Goal: Task Accomplishment & Management: Manage account settings

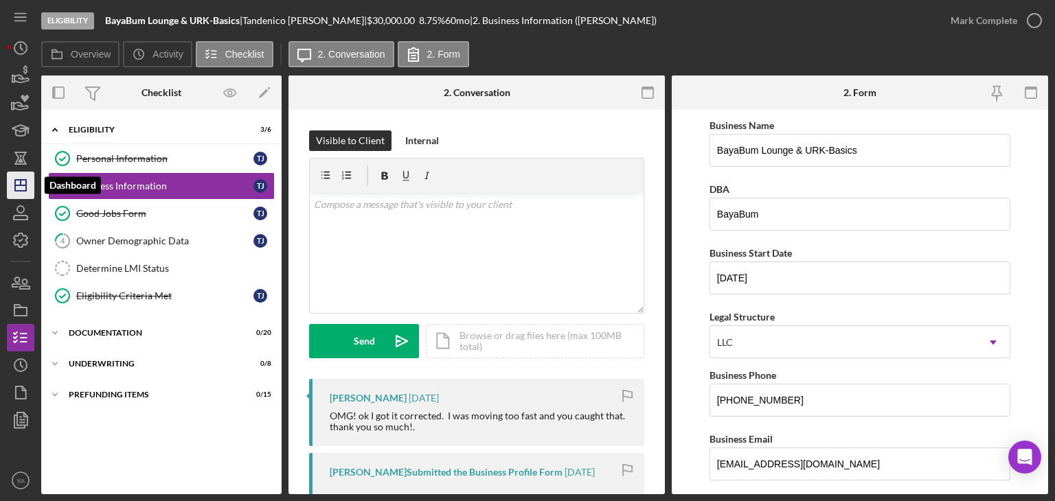
click at [19, 176] on icon "Icon/Dashboard" at bounding box center [20, 185] width 34 height 34
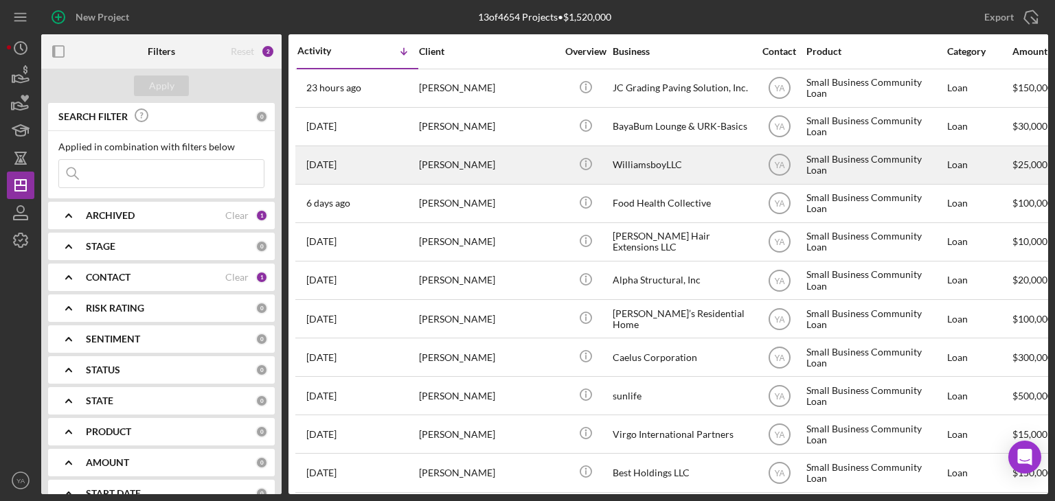
click at [526, 177] on div "WilliamsboyLLC" at bounding box center [680, 165] width 137 height 36
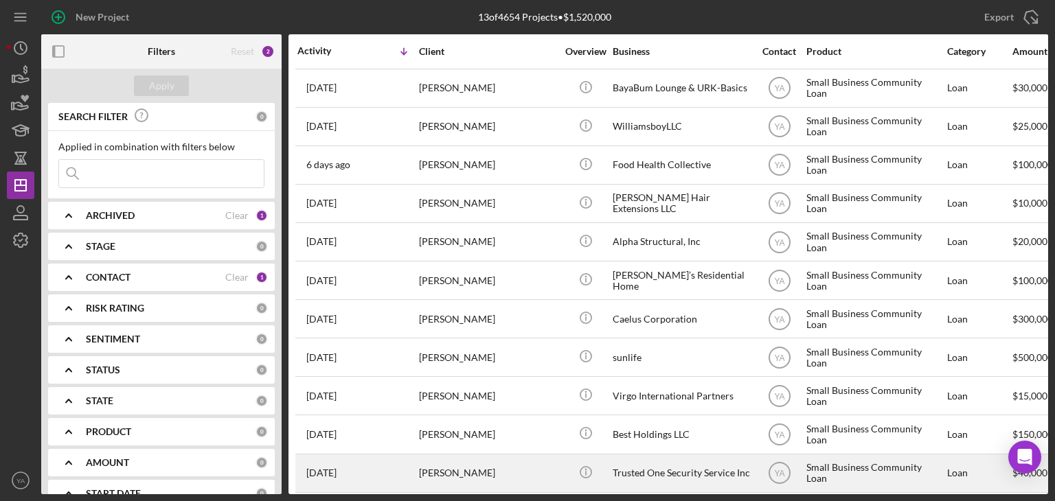
scroll to position [93, 0]
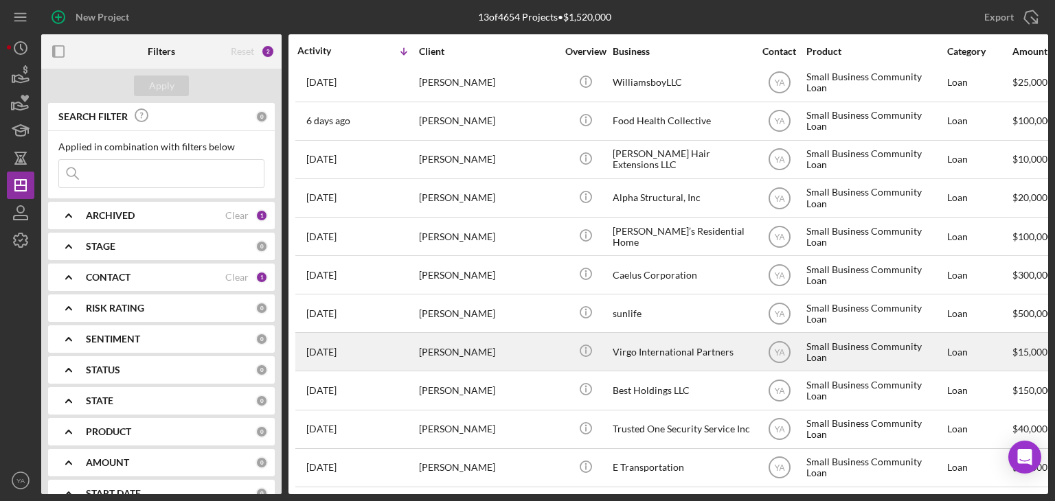
click at [526, 353] on div "Virgo International Partners" at bounding box center [680, 352] width 137 height 36
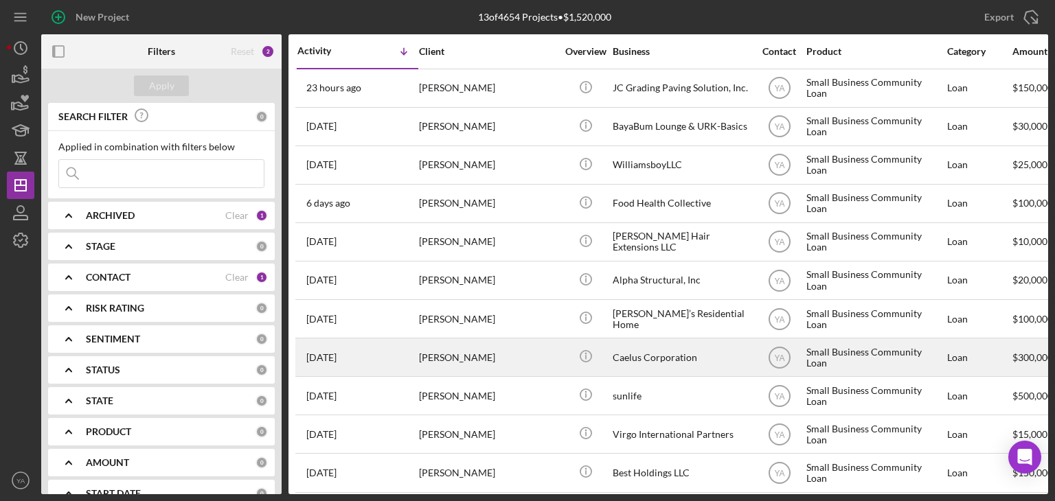
click at [526, 349] on div "Caelus Corporation" at bounding box center [680, 357] width 137 height 36
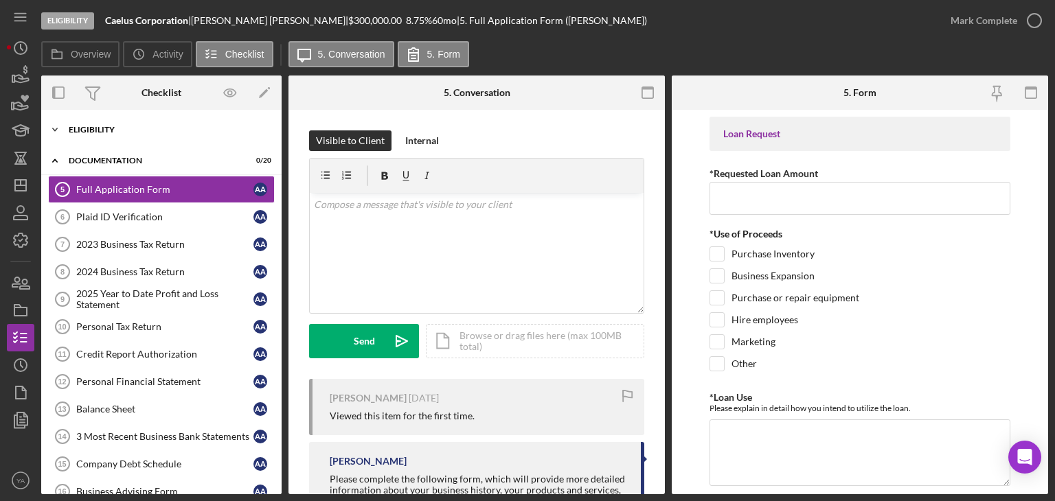
click at [199, 136] on div "Icon/Expander Eligibility 6 / 6" at bounding box center [161, 129] width 240 height 27
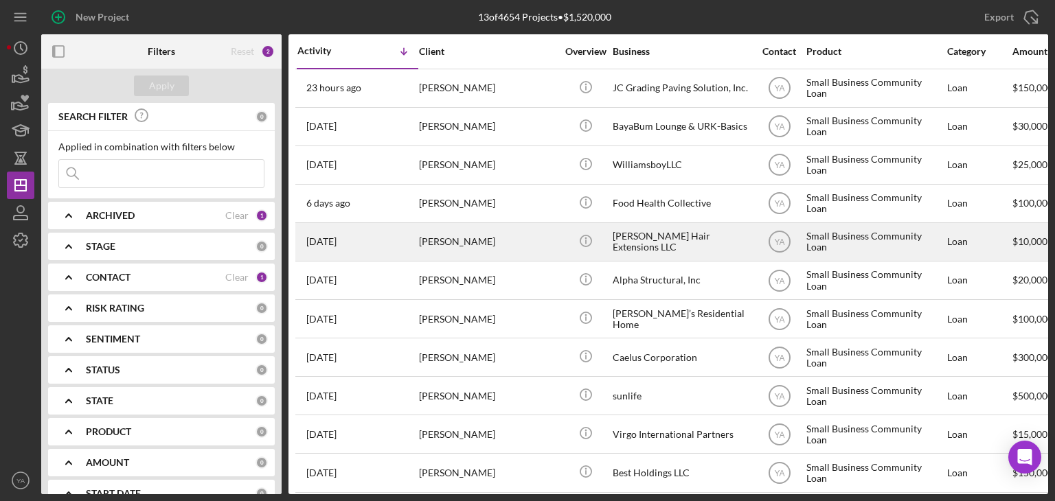
click at [526, 245] on div "[PERSON_NAME] Hair Extensions LLC" at bounding box center [680, 242] width 137 height 36
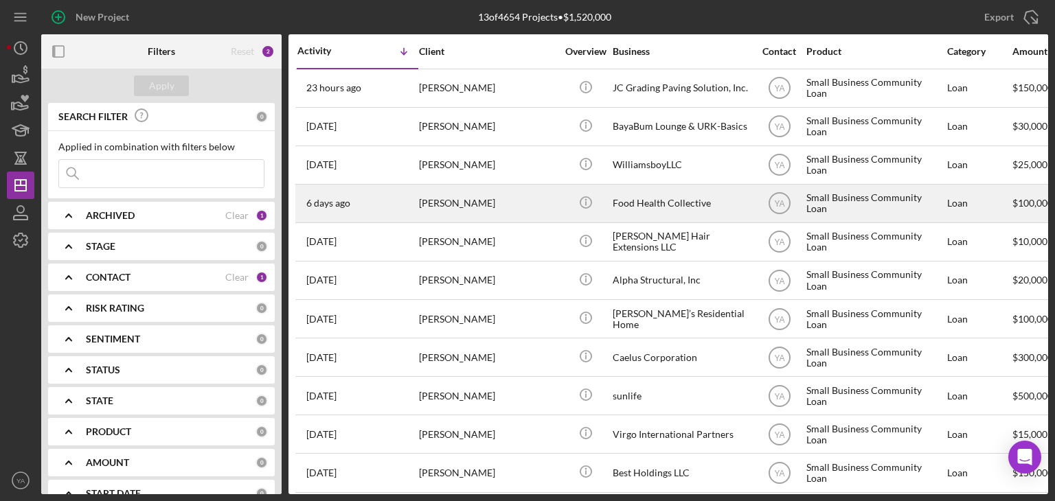
click at [526, 207] on div "Food Health Collective" at bounding box center [680, 203] width 137 height 36
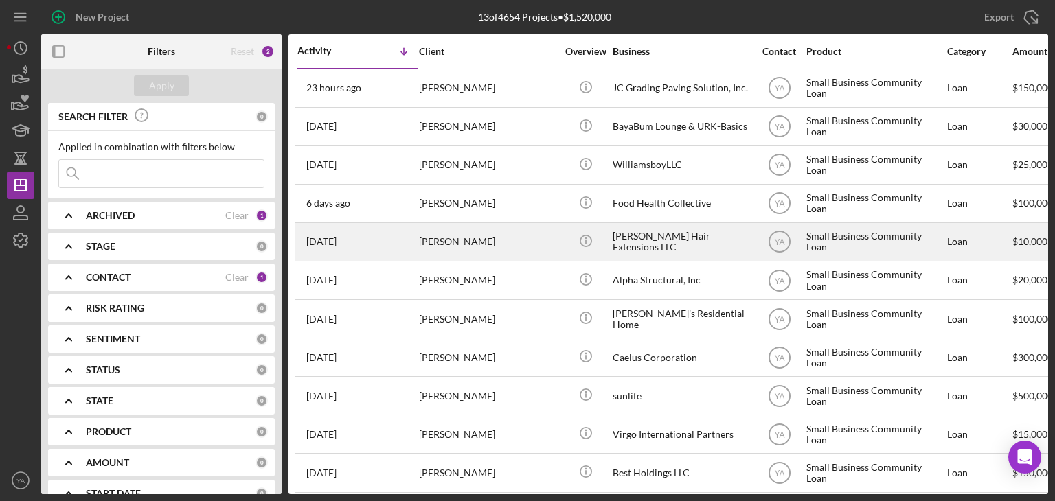
click at [526, 259] on div "[PERSON_NAME] Hair Extensions LLC" at bounding box center [680, 242] width 137 height 36
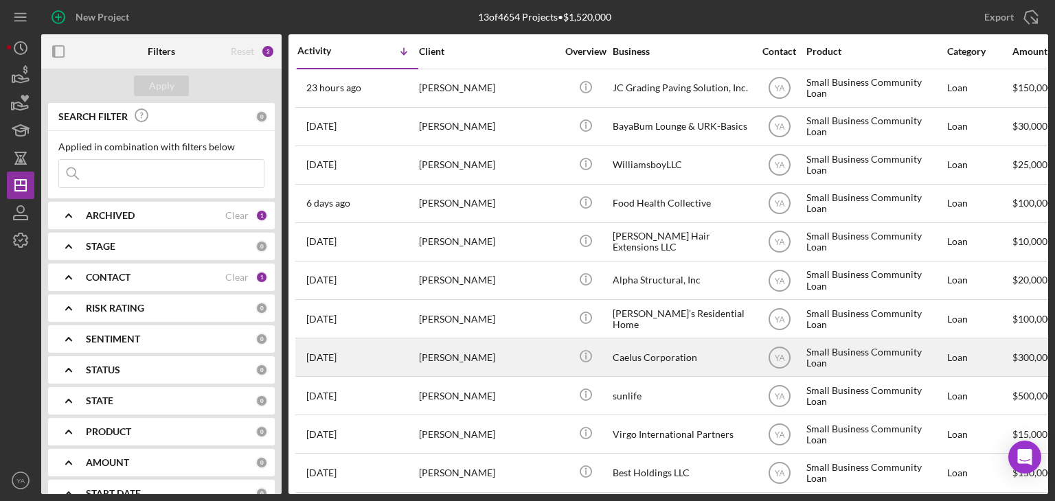
click at [526, 347] on div "Caelus Corporation" at bounding box center [680, 357] width 137 height 36
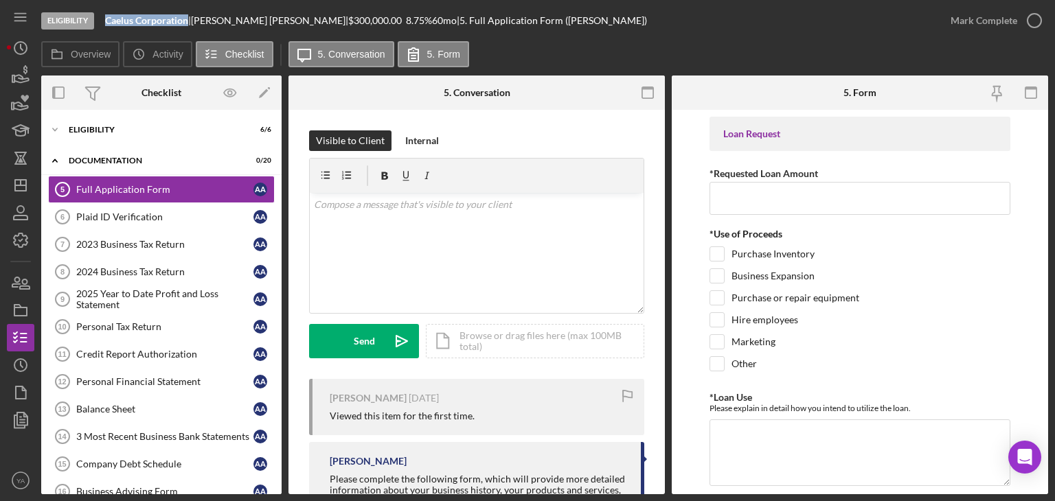
drag, startPoint x: 106, startPoint y: 20, endPoint x: 188, endPoint y: 20, distance: 81.7
click at [188, 20] on b "Caelus Corporation" at bounding box center [146, 20] width 83 height 12
copy b "Caelus Corporation"
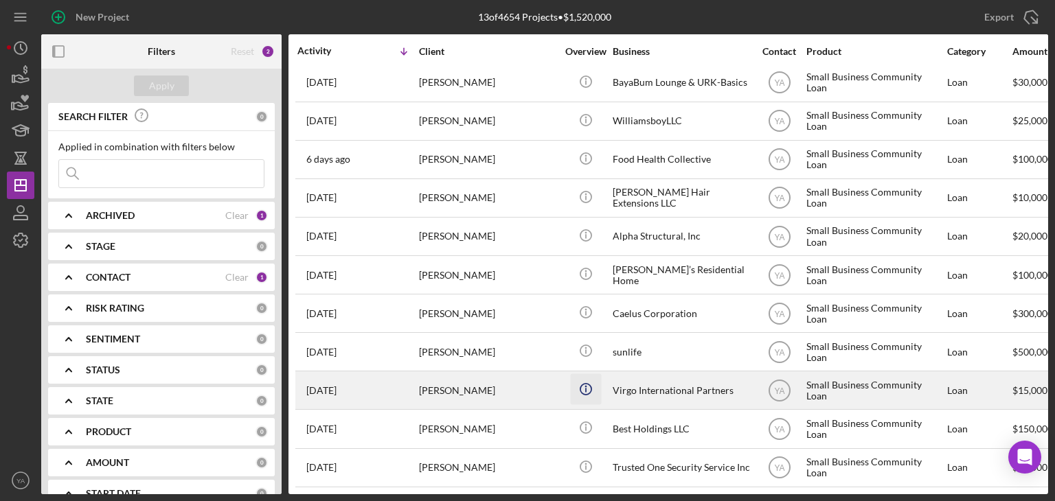
scroll to position [93, 0]
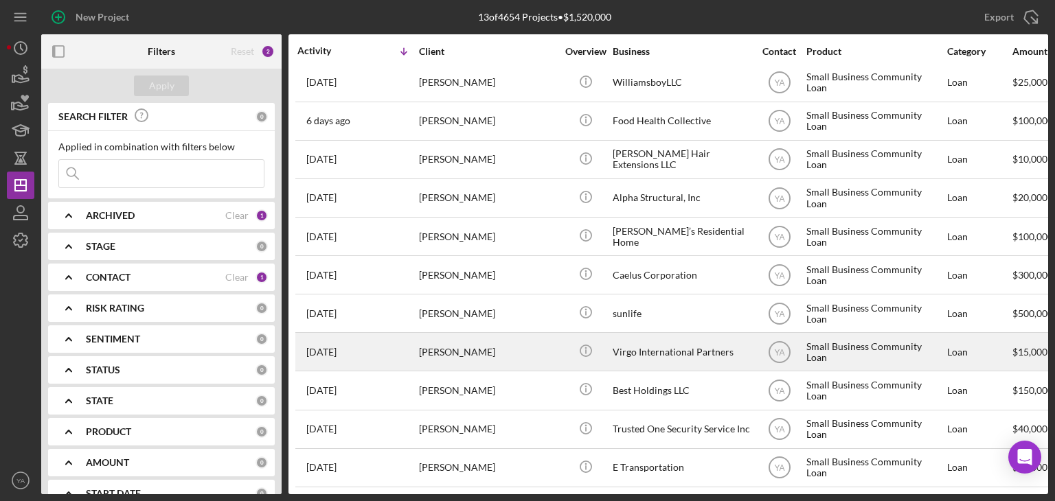
click at [526, 347] on div "Virgo International Partners" at bounding box center [680, 352] width 137 height 36
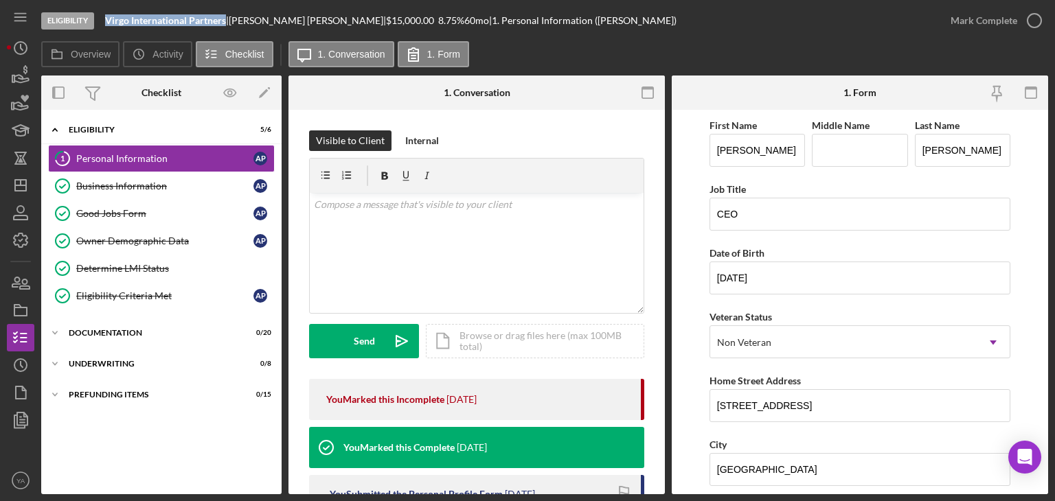
drag, startPoint x: 104, startPoint y: 19, endPoint x: 225, endPoint y: 20, distance: 120.8
click at [225, 20] on div "Eligibility Virgo International Partners | [PERSON_NAME] | $15,000.00 8.75 % 60…" at bounding box center [488, 20] width 895 height 41
copy b "Virgo International Partners"
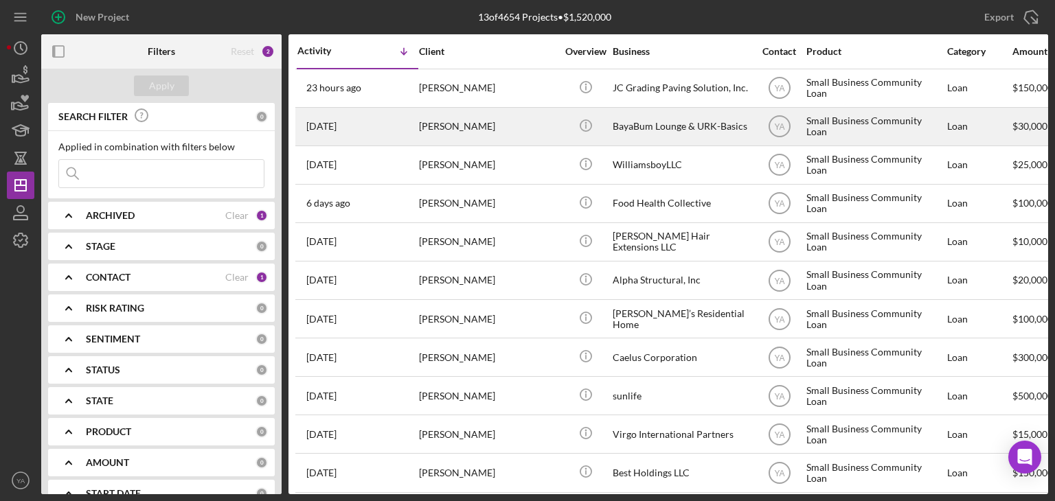
click at [526, 141] on div "BayaBum Lounge & URK-Basics" at bounding box center [680, 126] width 137 height 36
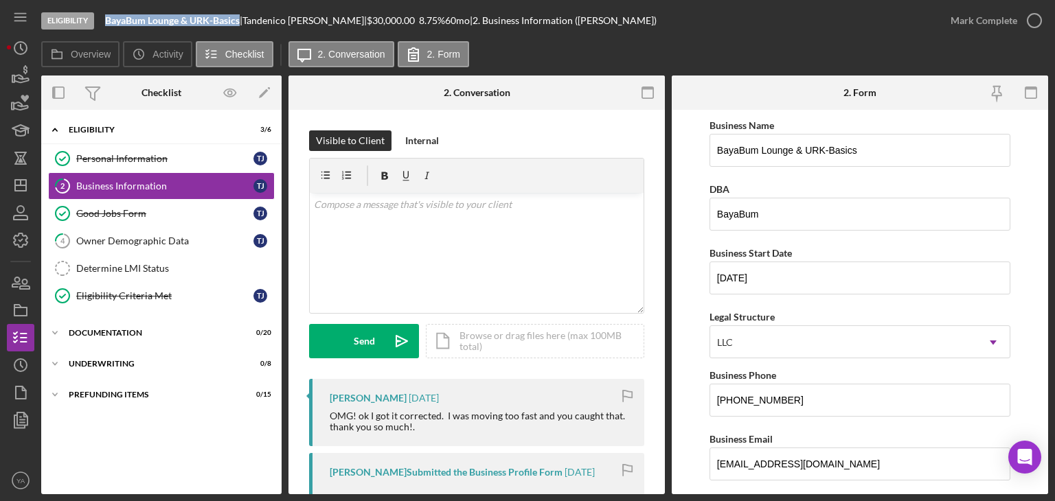
drag, startPoint x: 106, startPoint y: 17, endPoint x: 239, endPoint y: 23, distance: 133.3
click at [239, 23] on b "BayaBum Lounge & URK-Basics" at bounding box center [172, 20] width 135 height 12
copy b "BayaBum Lounge & URK-Basics"
click at [262, 90] on icon "Icon/Edit" at bounding box center [264, 93] width 31 height 31
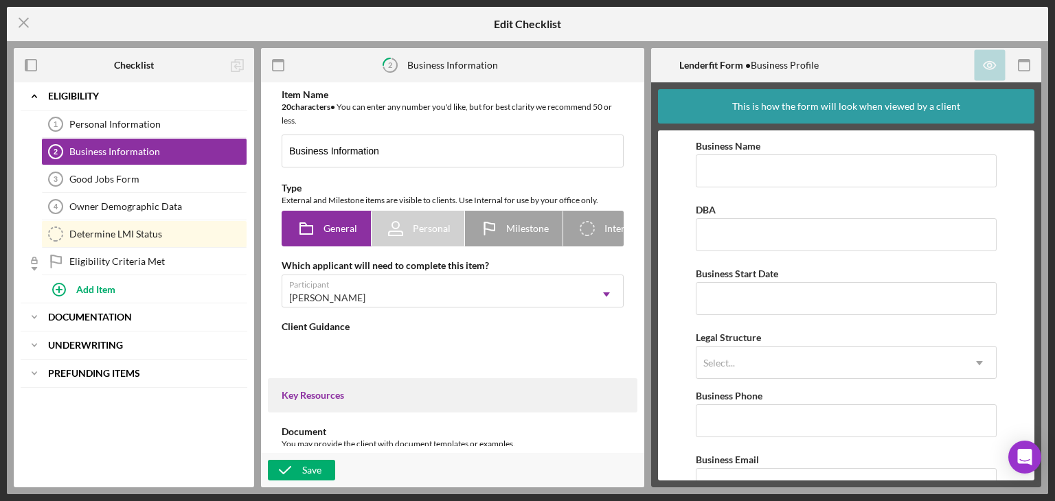
type textarea "<div>Please complete the form.</div>"
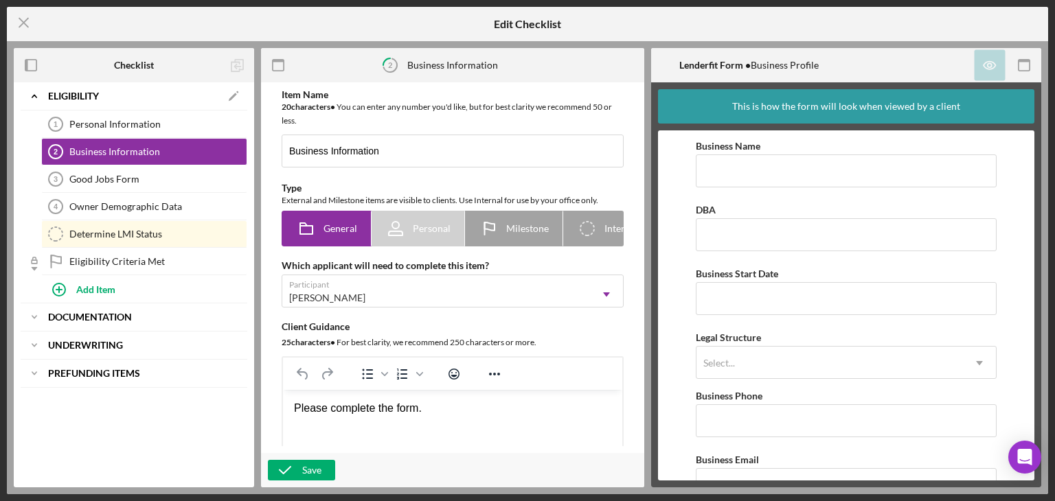
click at [86, 97] on b "Eligibility" at bounding box center [73, 96] width 51 height 8
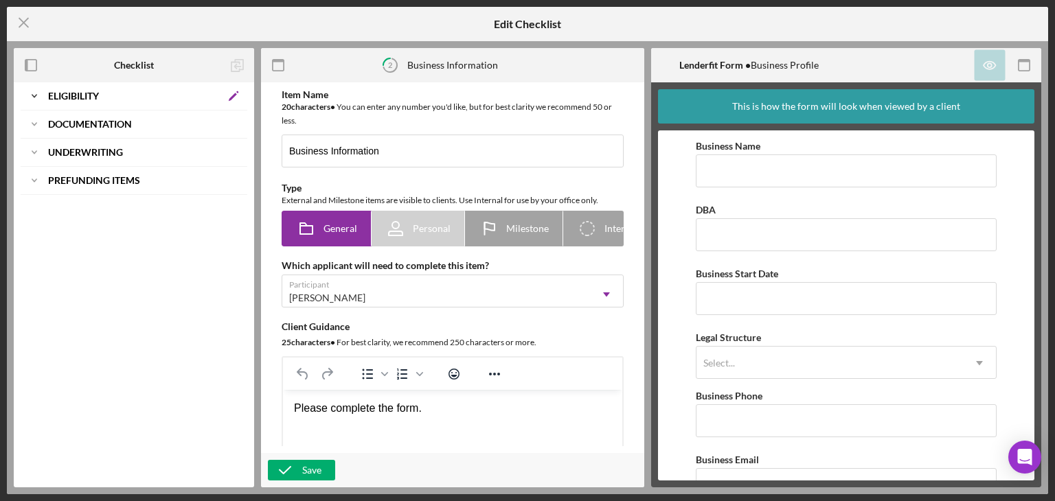
click at [228, 96] on icon "Icon/Edit" at bounding box center [233, 95] width 27 height 27
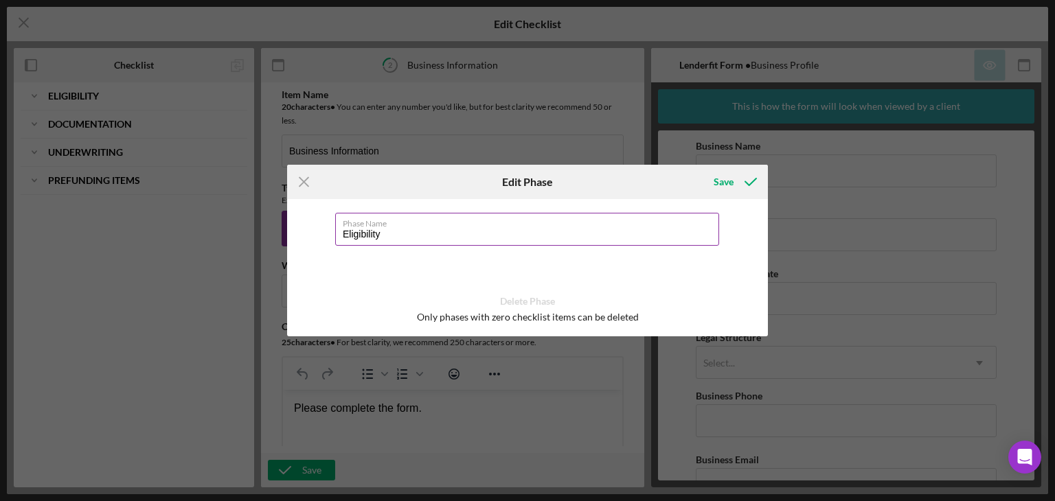
click at [526, 231] on input "Eligibility" at bounding box center [527, 229] width 384 height 33
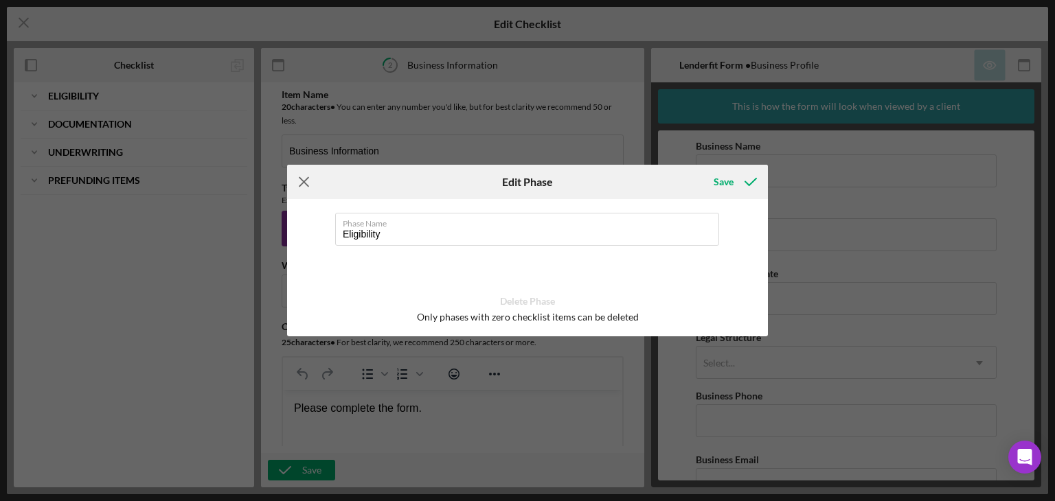
click at [299, 180] on icon "Icon/Menu Close" at bounding box center [304, 182] width 34 height 34
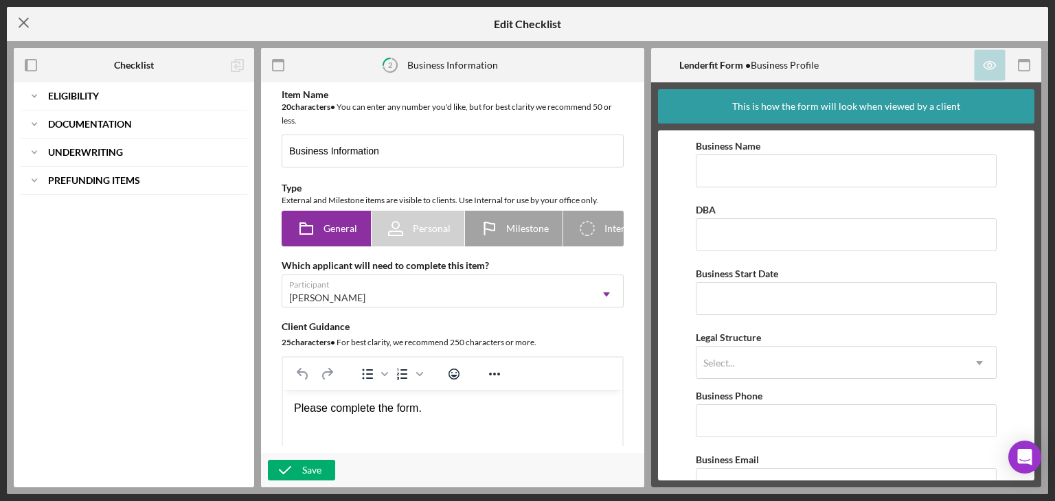
click at [19, 25] on icon "Icon/Menu Close" at bounding box center [24, 22] width 34 height 34
